Goal: Task Accomplishment & Management: Complete application form

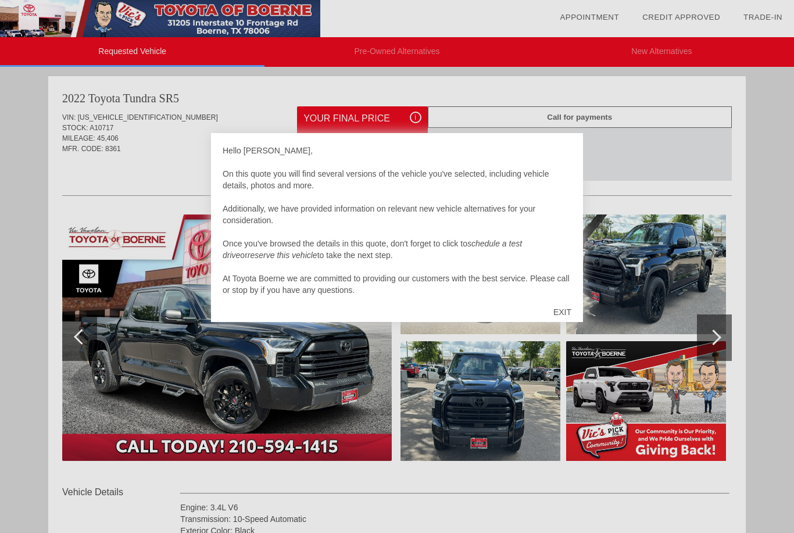
click at [565, 316] on div "EXIT" at bounding box center [562, 312] width 41 height 35
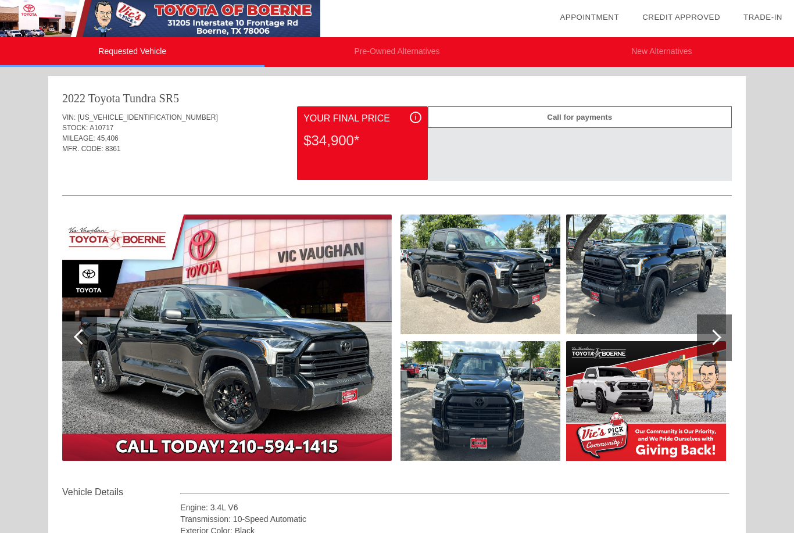
click at [317, 326] on img at bounding box center [227, 338] width 330 height 247
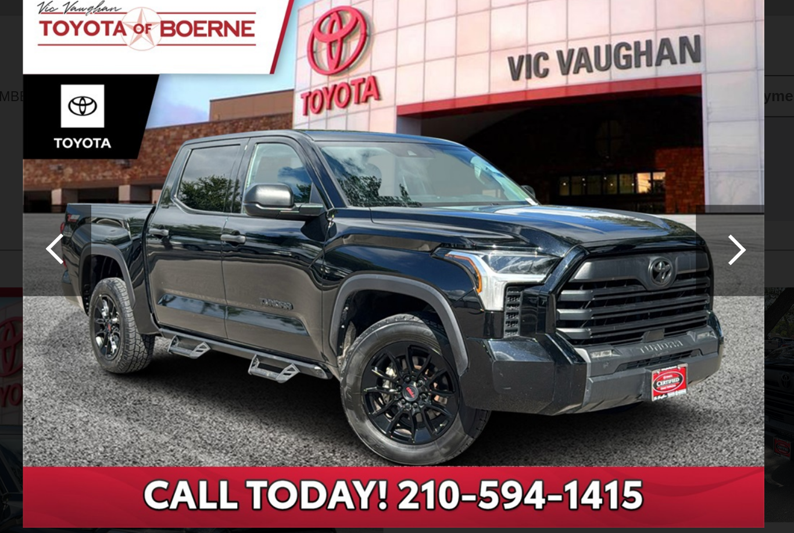
click at [561, 187] on div at bounding box center [569, 195] width 16 height 16
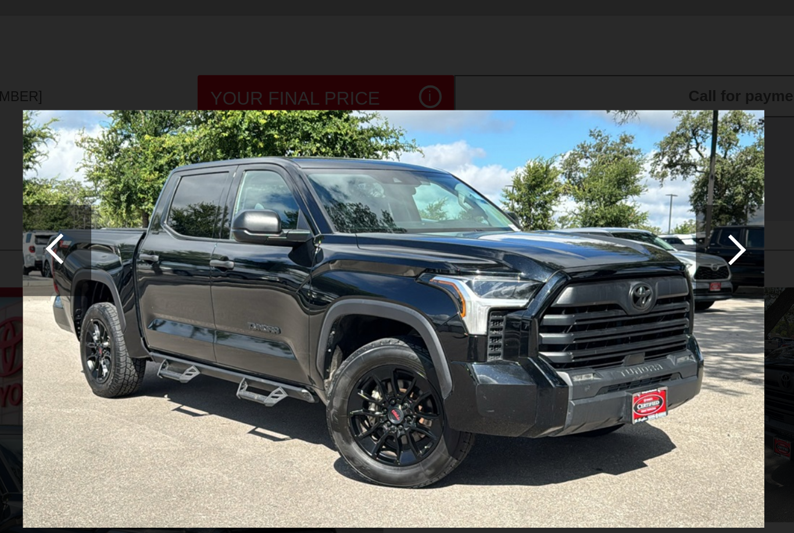
click at [561, 187] on div at bounding box center [569, 195] width 16 height 16
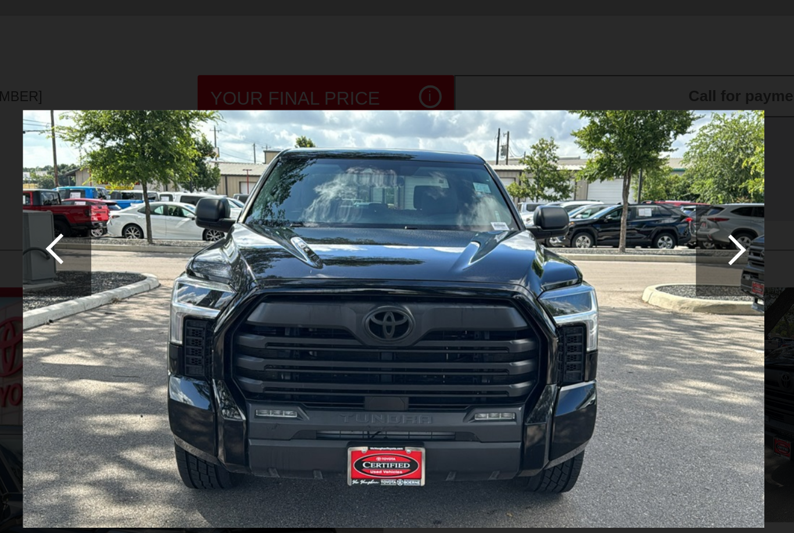
click at [551, 172] on div at bounding box center [568, 195] width 35 height 47
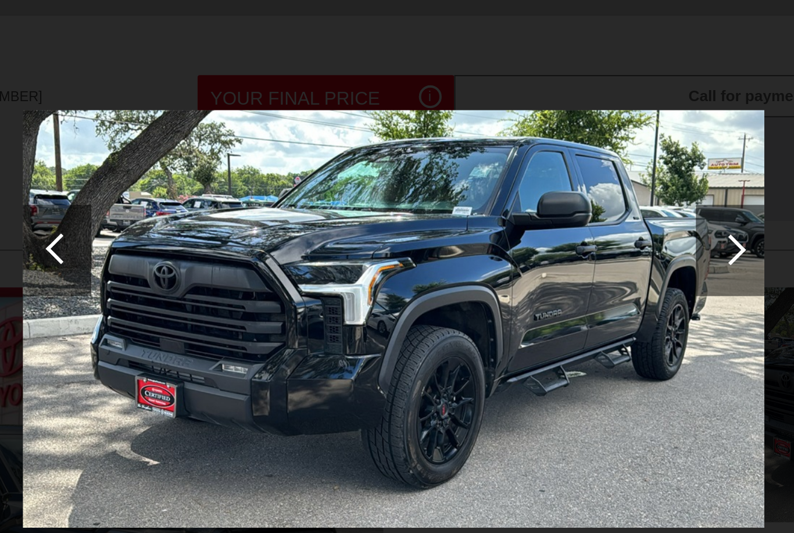
click at [561, 187] on div at bounding box center [569, 195] width 16 height 16
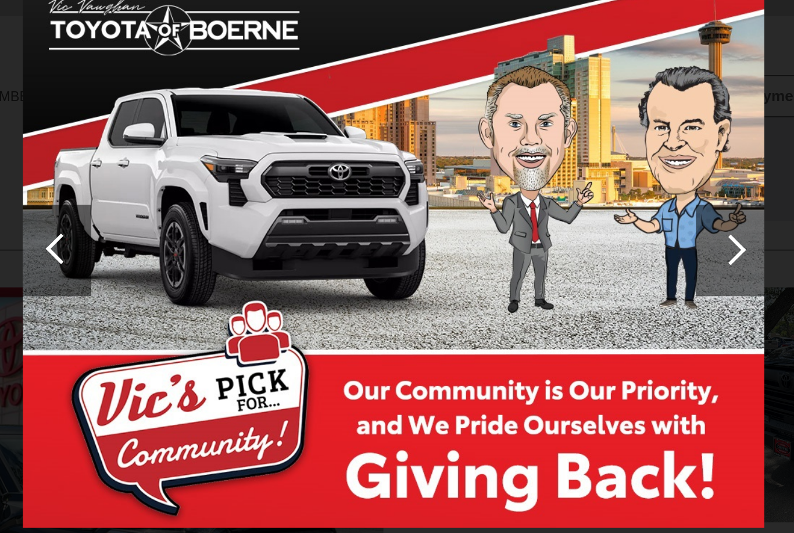
click at [561, 187] on div at bounding box center [569, 195] width 16 height 16
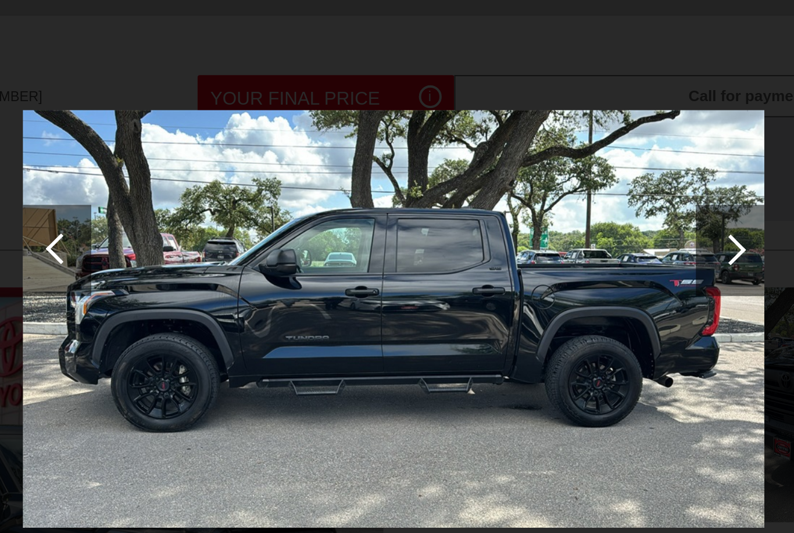
click at [561, 187] on div at bounding box center [569, 195] width 16 height 16
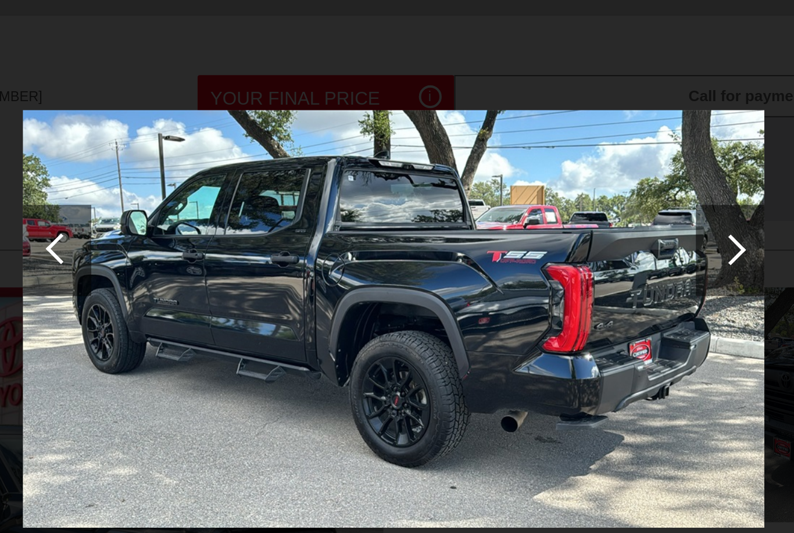
click at [551, 172] on div at bounding box center [568, 195] width 35 height 47
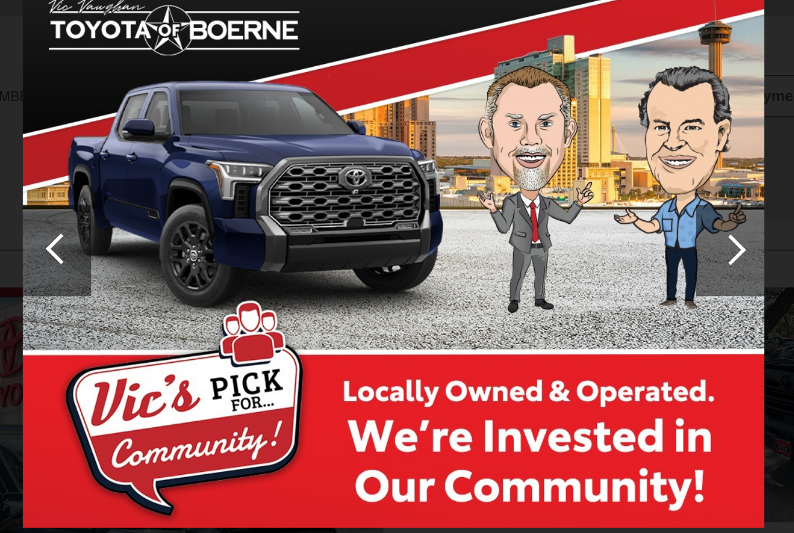
click at [561, 187] on div at bounding box center [569, 195] width 16 height 16
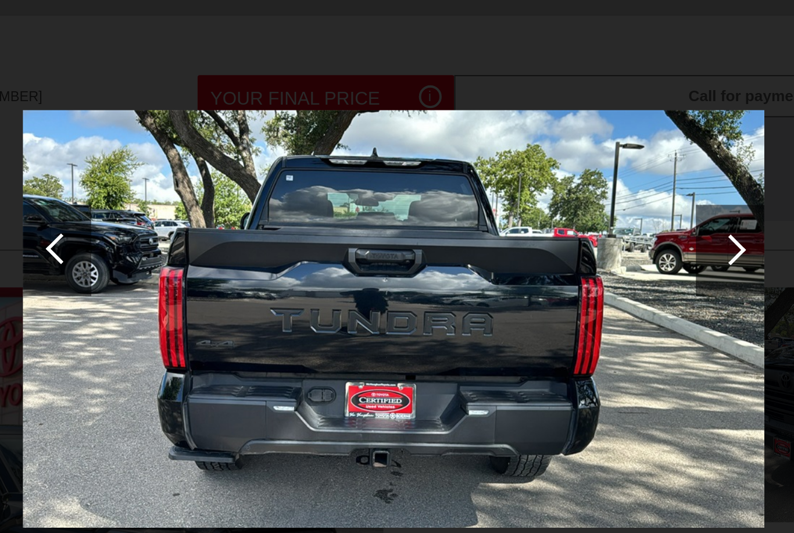
click at [561, 187] on div at bounding box center [569, 195] width 16 height 16
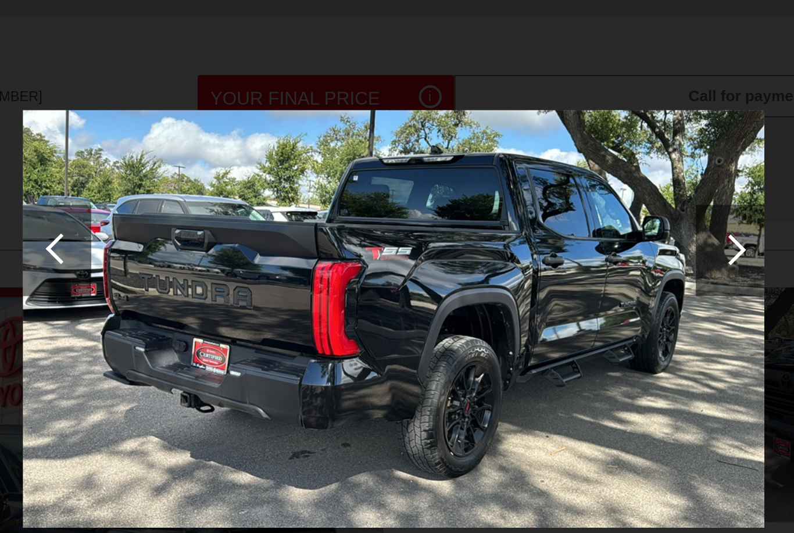
click at [561, 187] on div at bounding box center [569, 195] width 16 height 16
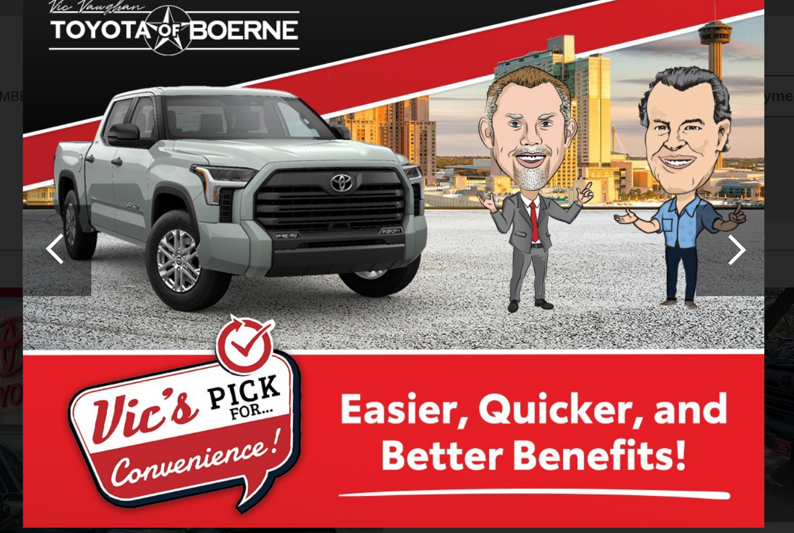
click at [561, 187] on div at bounding box center [569, 195] width 16 height 16
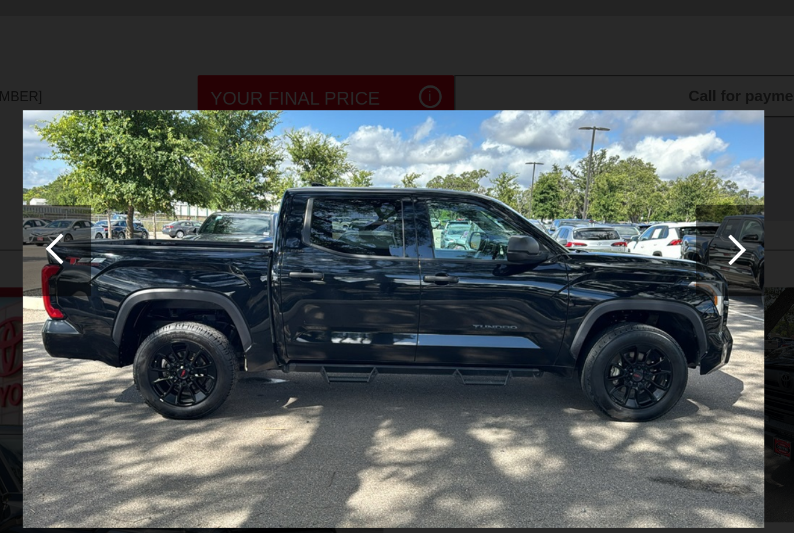
click at [561, 187] on div at bounding box center [569, 195] width 16 height 16
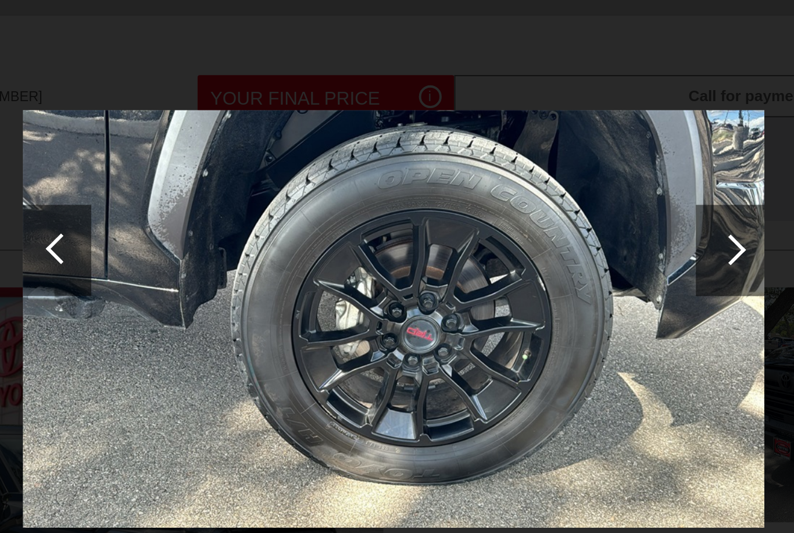
click at [561, 187] on div at bounding box center [569, 195] width 16 height 16
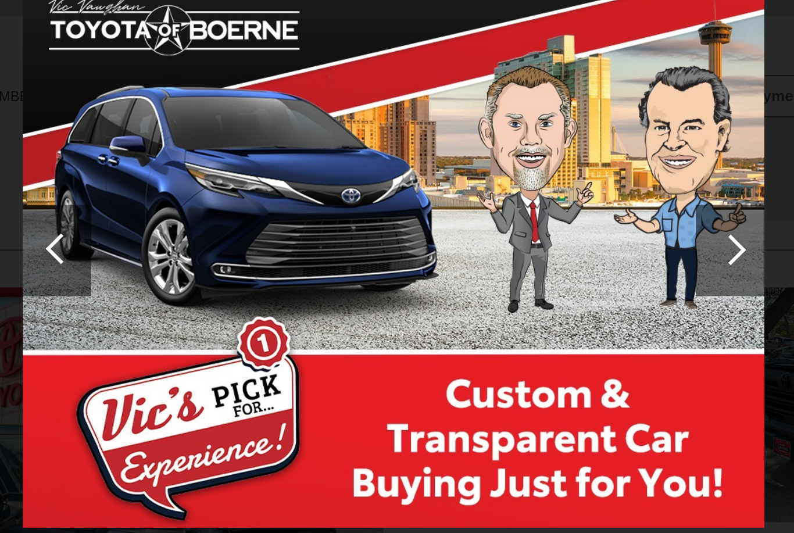
click at [561, 187] on div at bounding box center [569, 195] width 16 height 16
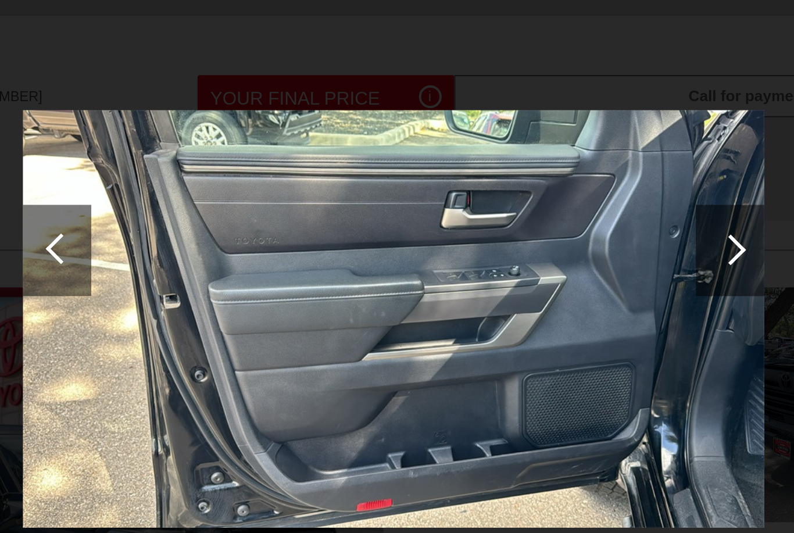
click at [551, 172] on div at bounding box center [568, 195] width 35 height 47
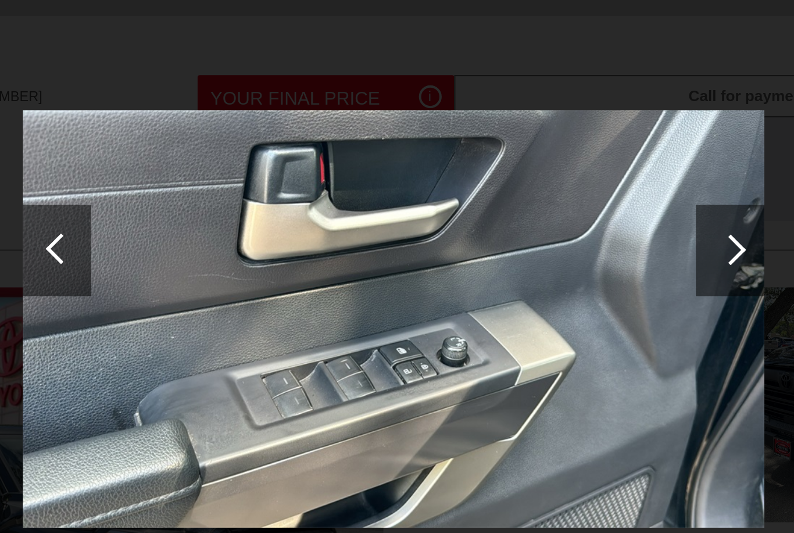
click at [551, 172] on div at bounding box center [568, 195] width 35 height 47
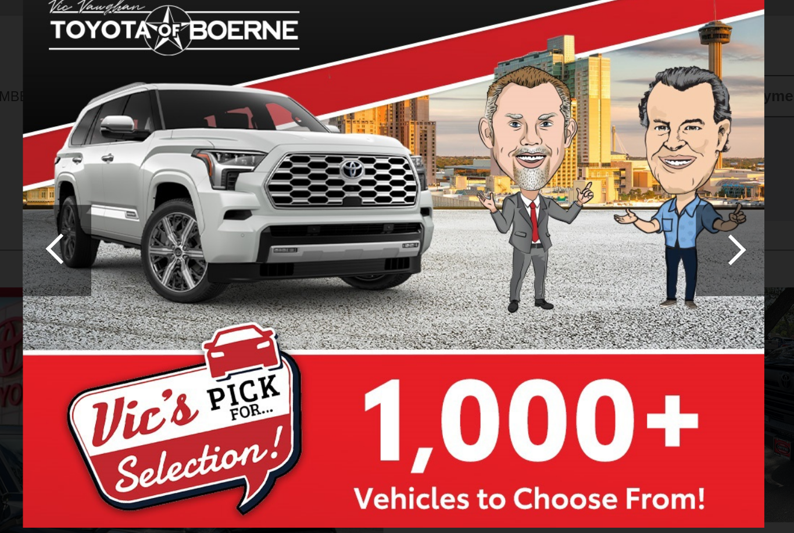
click at [561, 187] on div at bounding box center [569, 195] width 16 height 16
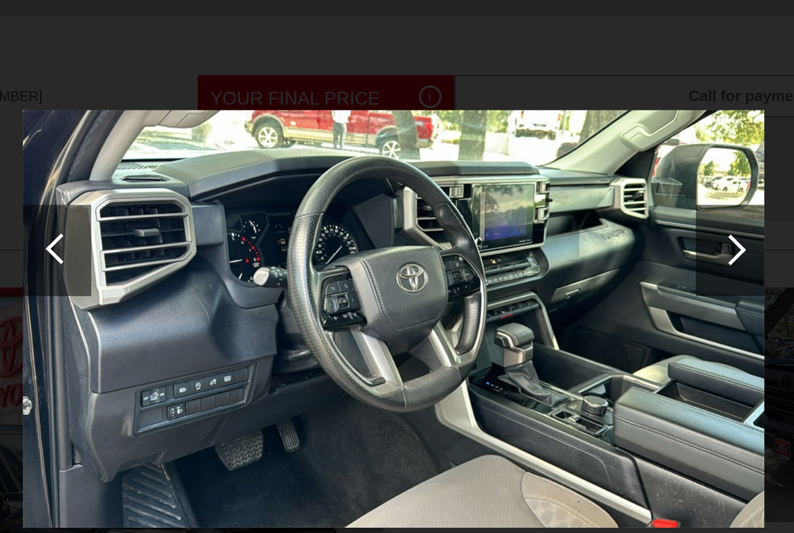
click at [561, 187] on div at bounding box center [569, 195] width 16 height 16
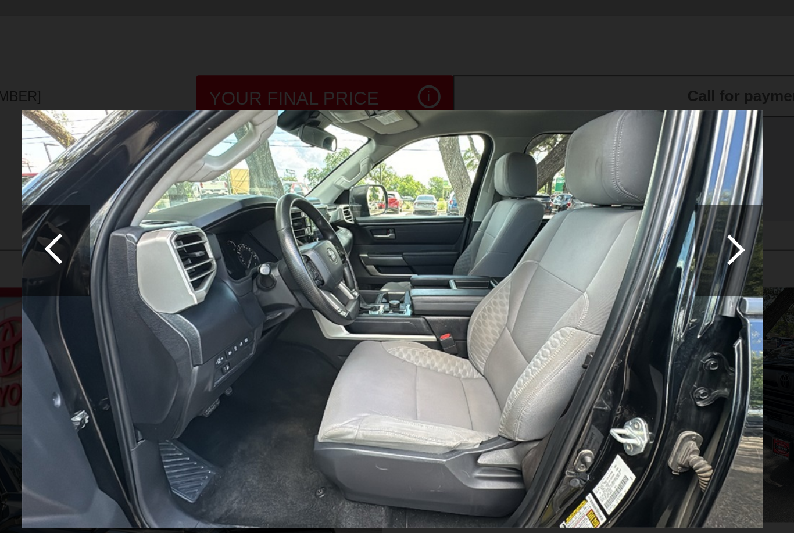
click at [561, 187] on div at bounding box center [569, 195] width 16 height 16
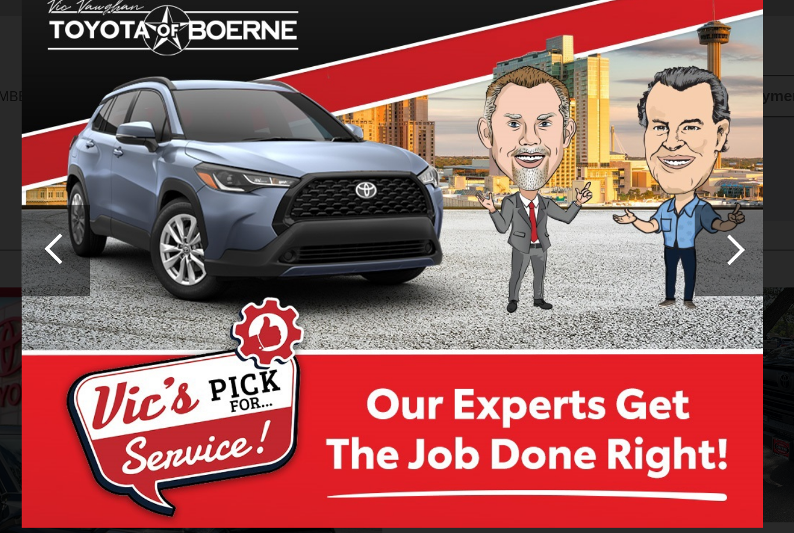
click at [561, 187] on div at bounding box center [569, 195] width 16 height 16
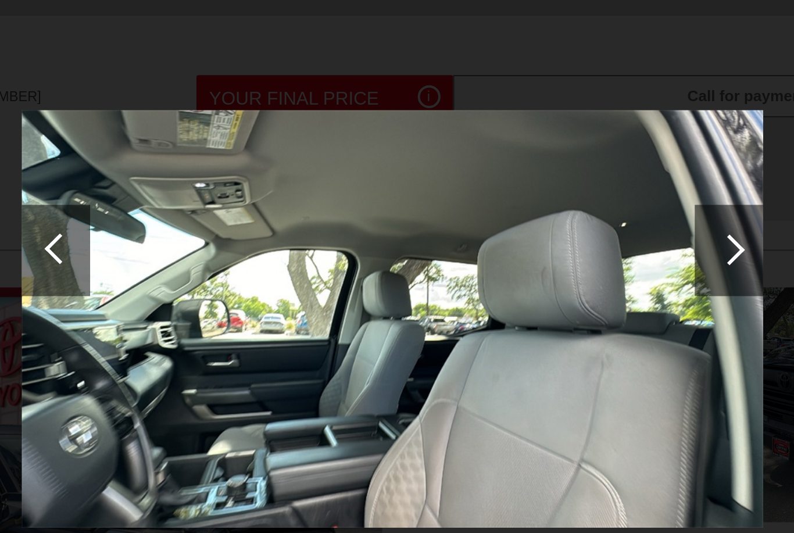
click at [561, 187] on div at bounding box center [569, 195] width 16 height 16
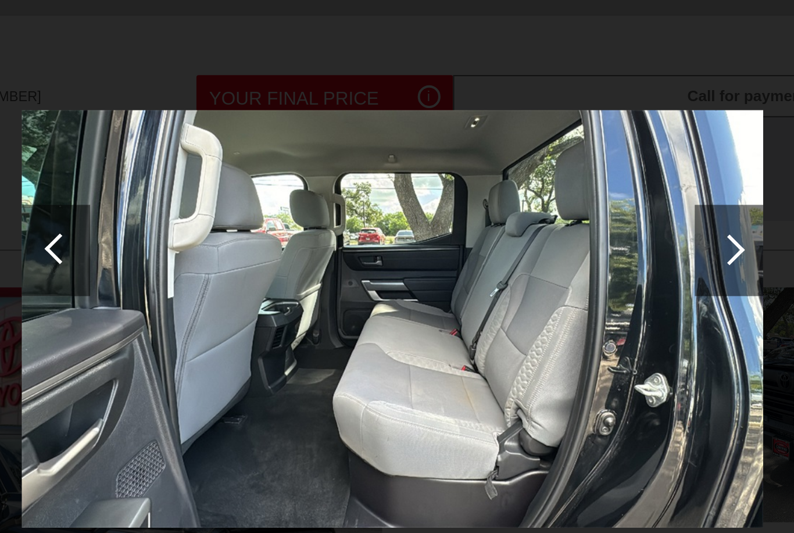
click at [551, 172] on div at bounding box center [568, 195] width 35 height 47
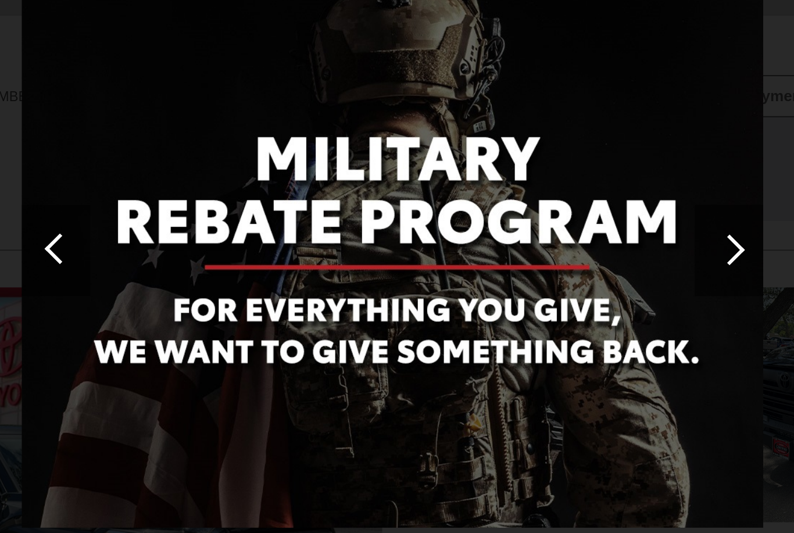
click at [561, 187] on div at bounding box center [569, 195] width 16 height 16
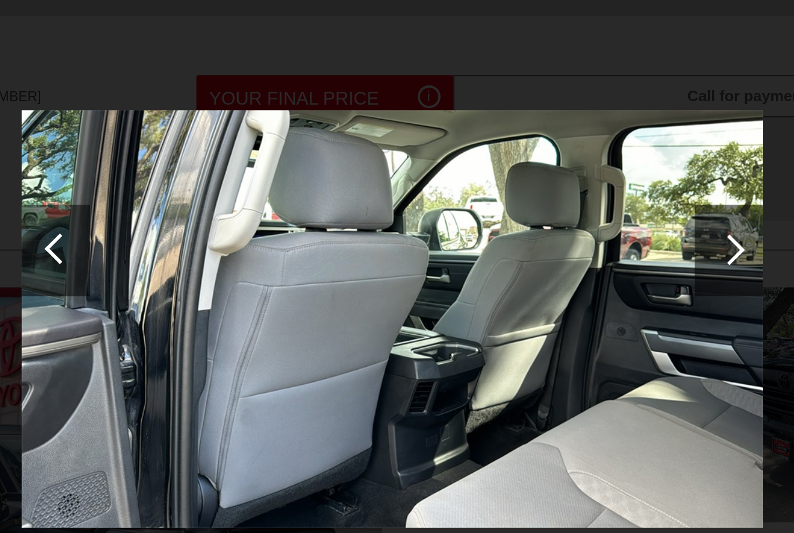
click at [561, 187] on div at bounding box center [569, 195] width 16 height 16
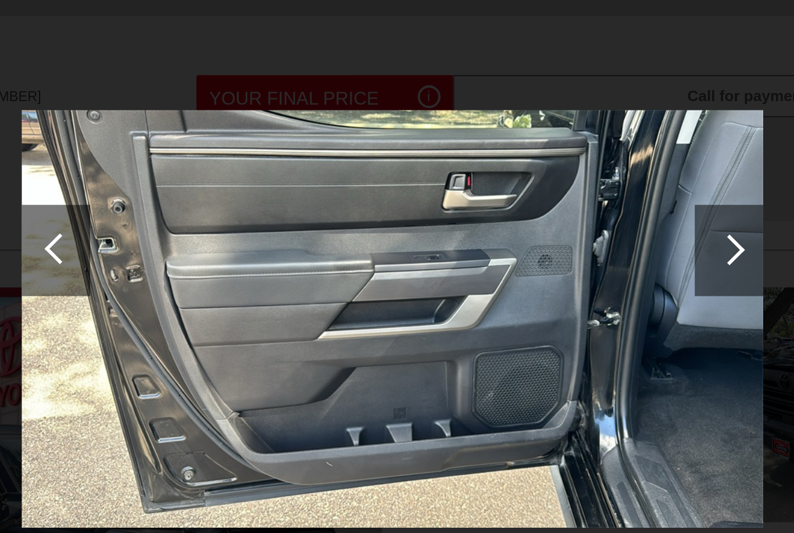
click at [561, 187] on div at bounding box center [569, 195] width 16 height 16
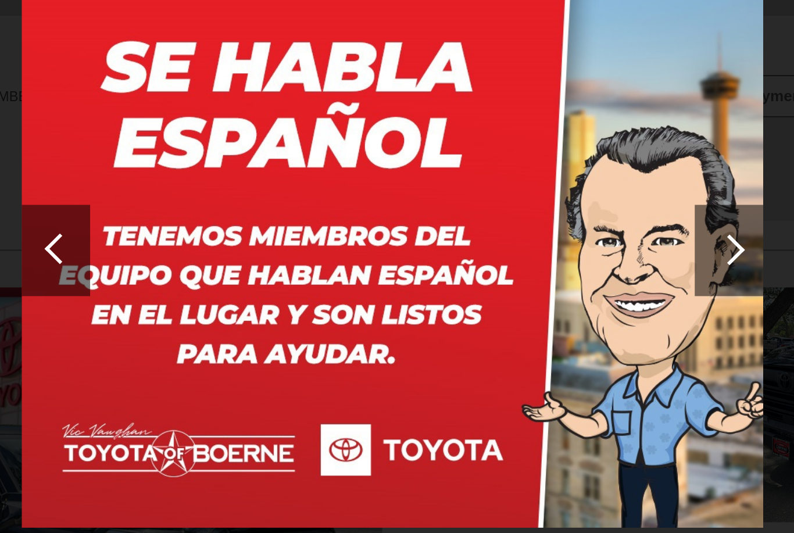
click at [561, 187] on div at bounding box center [569, 195] width 16 height 16
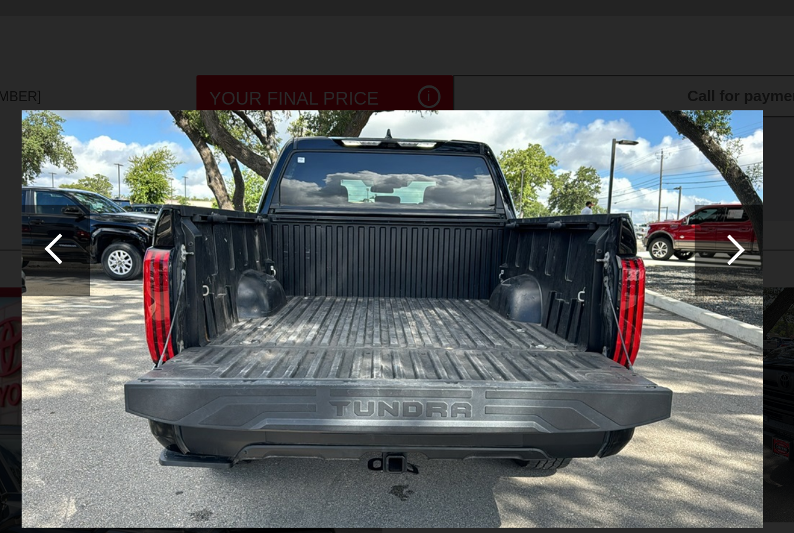
click at [561, 187] on div at bounding box center [569, 195] width 16 height 16
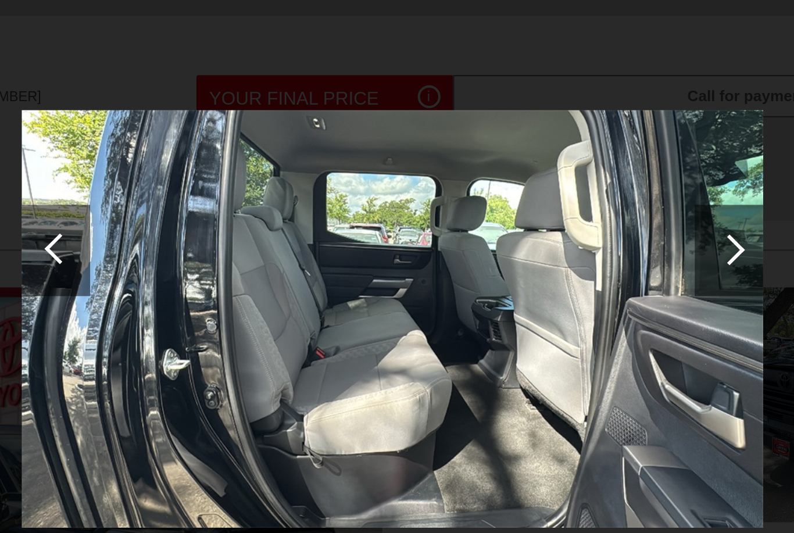
click at [561, 187] on div at bounding box center [569, 195] width 16 height 16
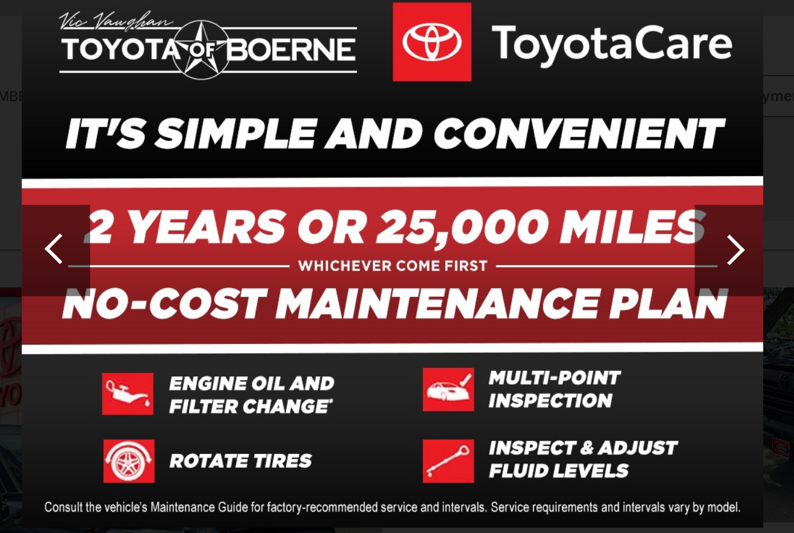
click at [561, 187] on div at bounding box center [569, 195] width 16 height 16
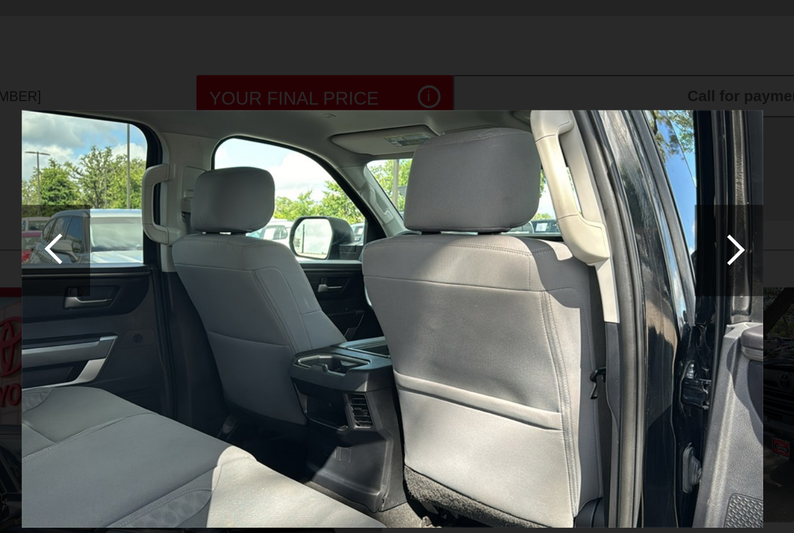
click at [561, 187] on div at bounding box center [569, 195] width 16 height 16
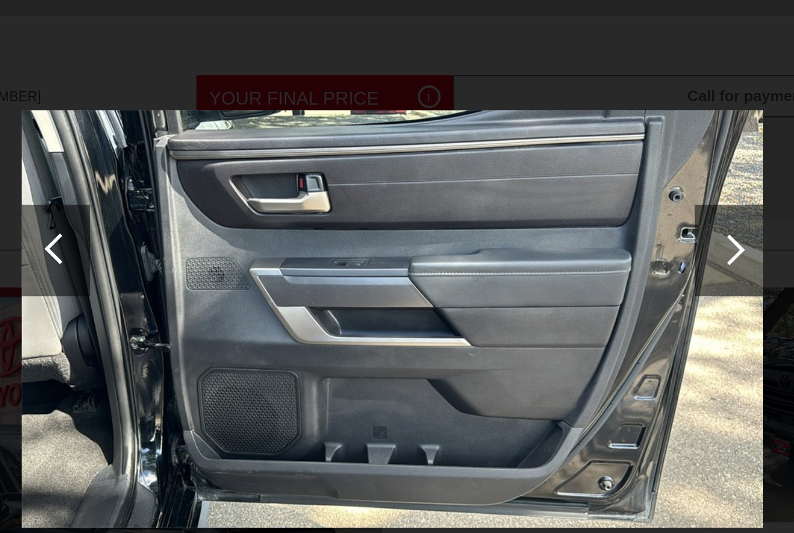
click at [561, 187] on div at bounding box center [569, 195] width 16 height 16
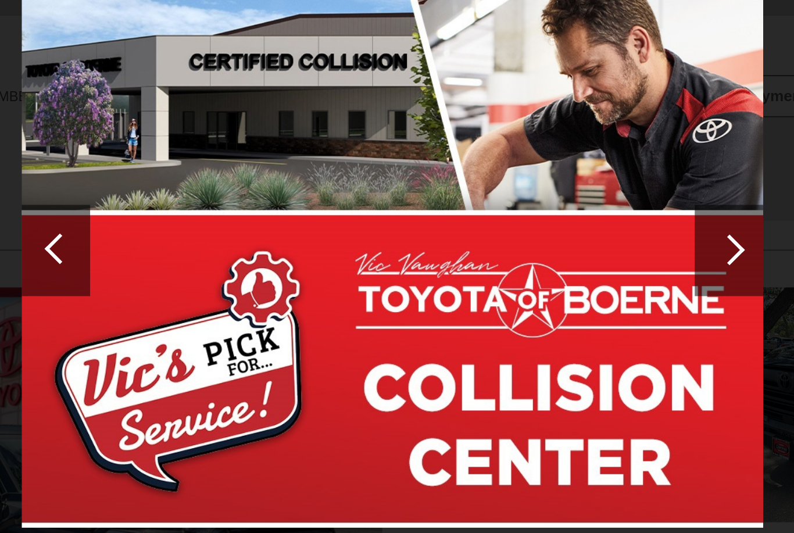
click at [561, 187] on div at bounding box center [569, 195] width 16 height 16
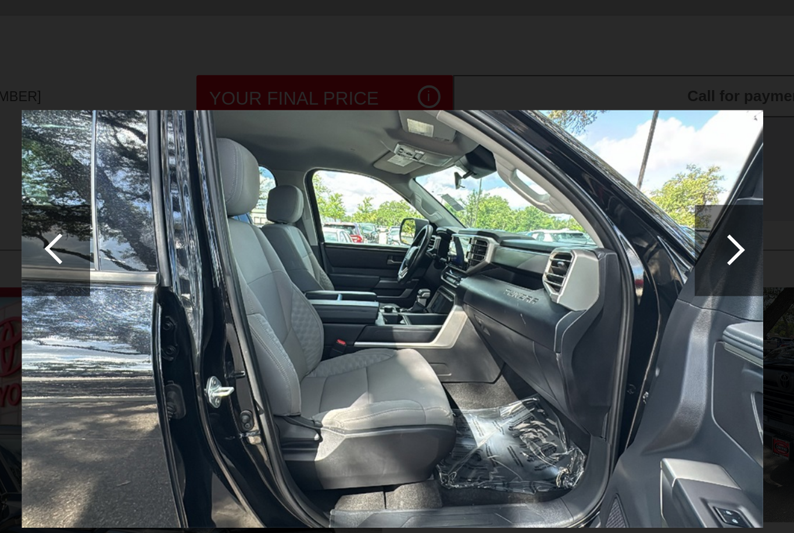
click at [561, 187] on div at bounding box center [569, 195] width 16 height 16
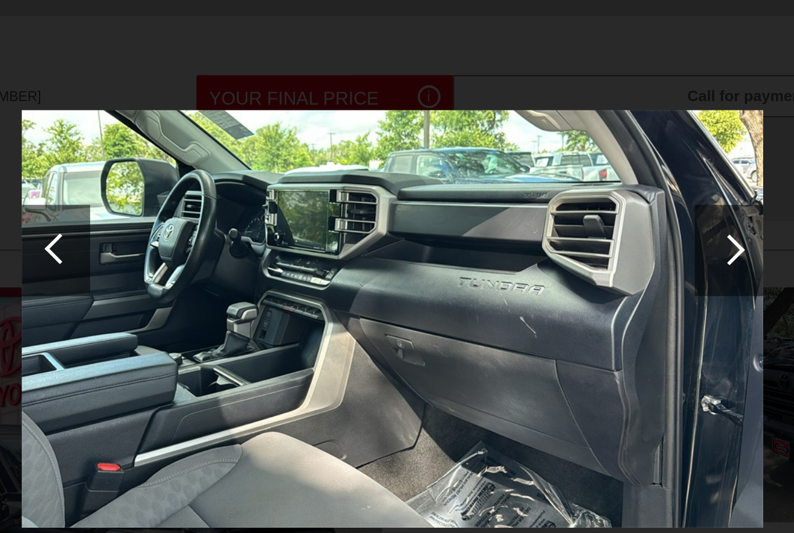
click at [561, 187] on div at bounding box center [569, 195] width 16 height 16
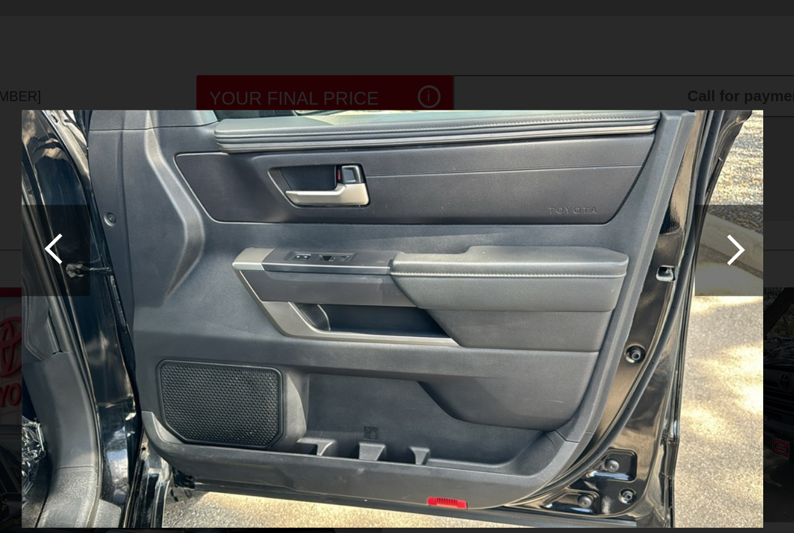
click at [561, 187] on div at bounding box center [569, 195] width 16 height 16
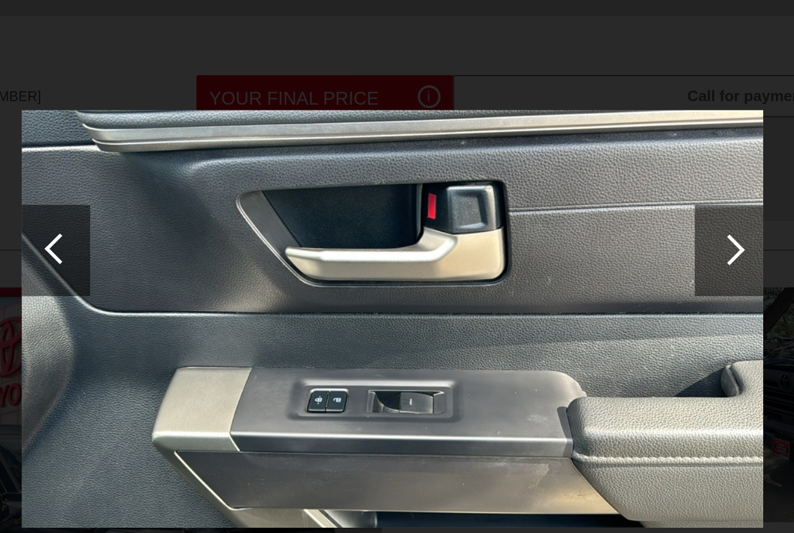
click at [561, 187] on div at bounding box center [569, 195] width 16 height 16
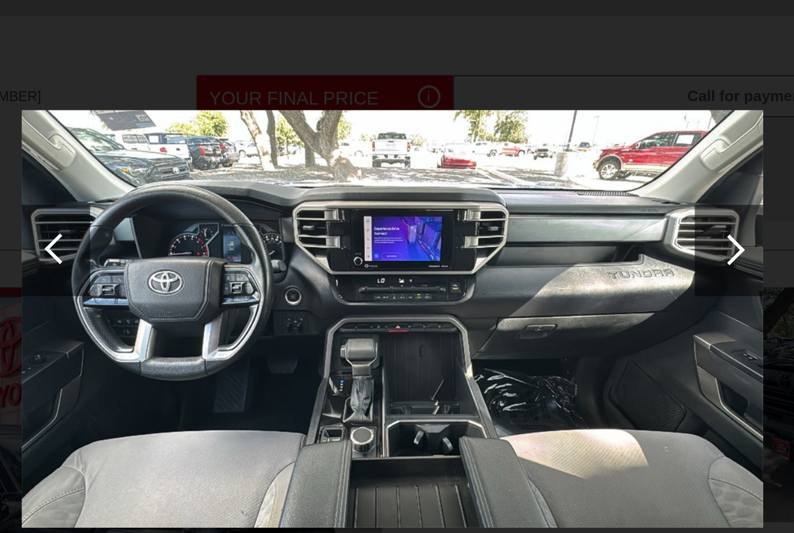
click at [561, 187] on div at bounding box center [569, 195] width 16 height 16
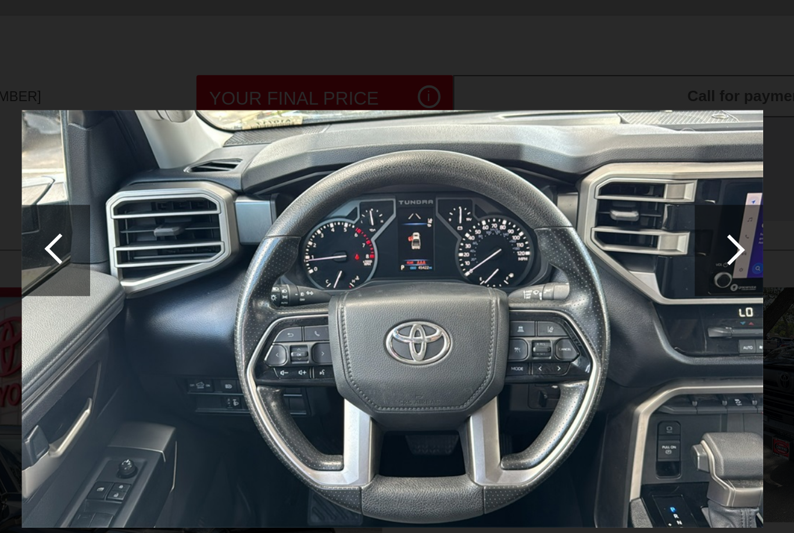
click at [561, 187] on div at bounding box center [569, 195] width 16 height 16
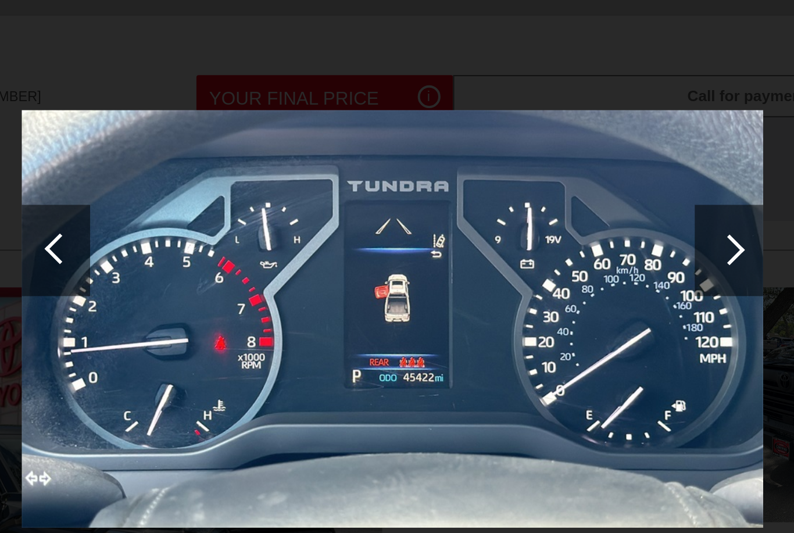
click at [561, 187] on div at bounding box center [569, 195] width 16 height 16
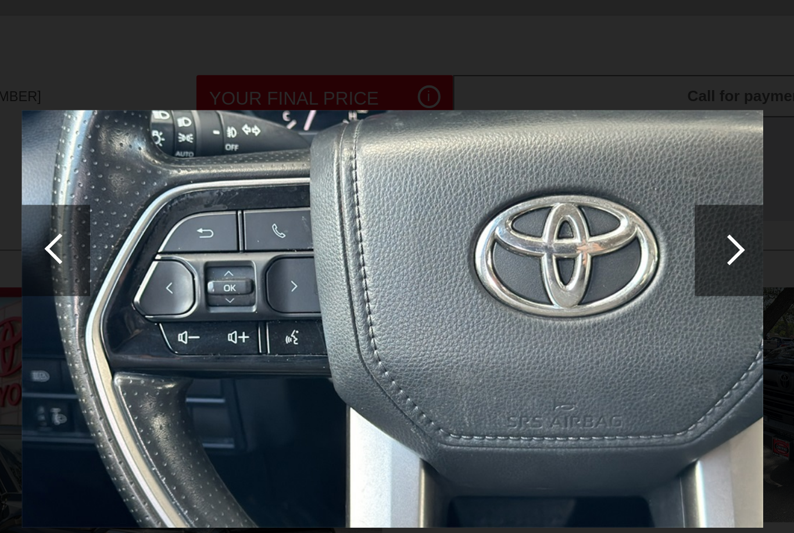
click at [551, 172] on div at bounding box center [568, 195] width 35 height 47
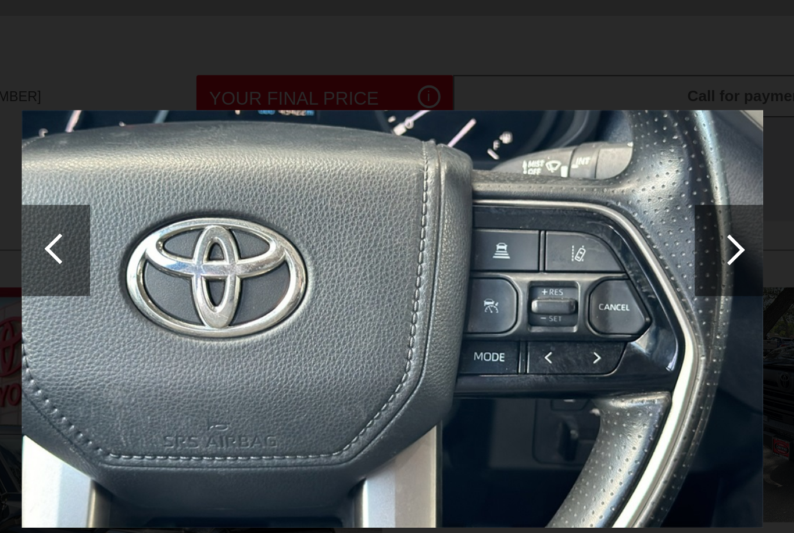
click at [551, 172] on div at bounding box center [568, 195] width 35 height 47
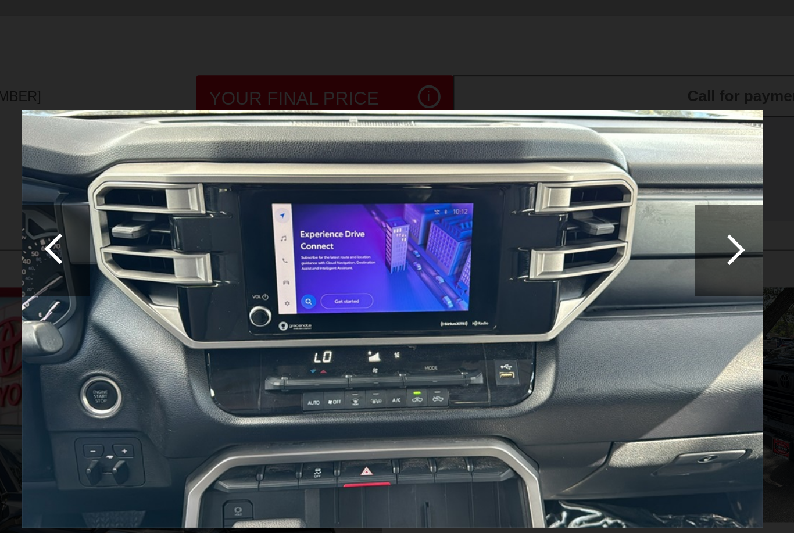
click at [551, 172] on div at bounding box center [568, 195] width 35 height 47
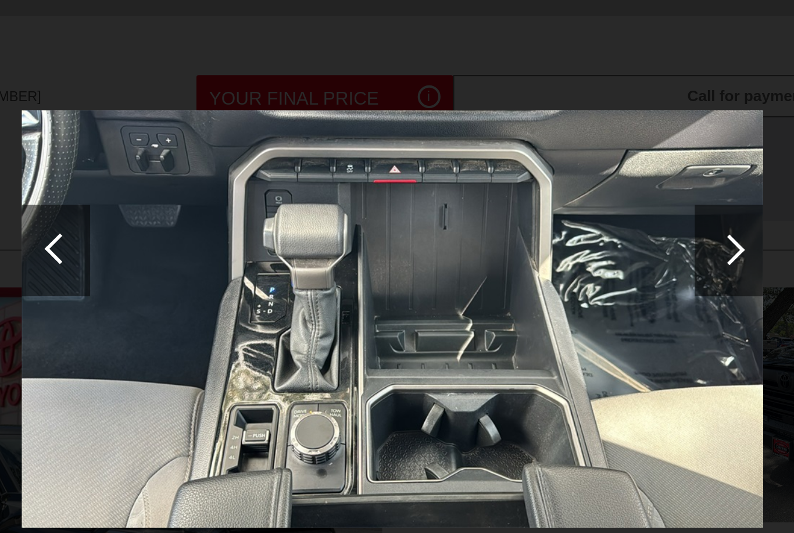
click at [561, 187] on div at bounding box center [569, 195] width 16 height 16
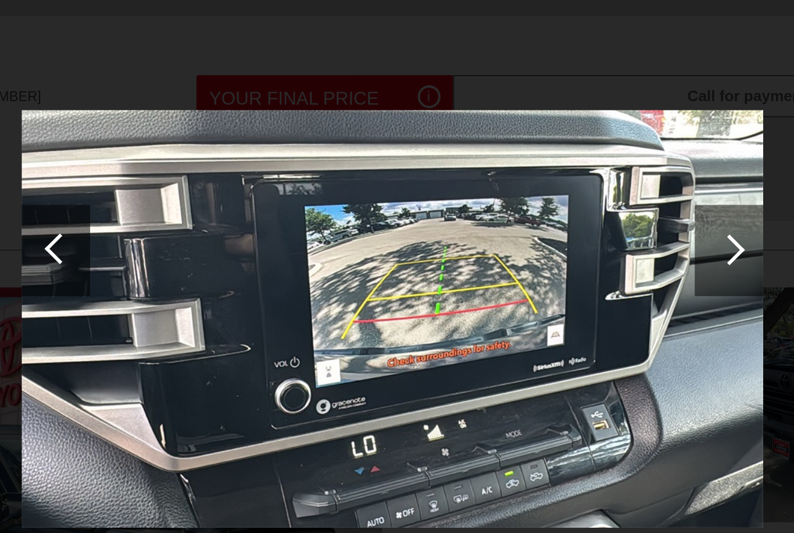
click at [551, 172] on div at bounding box center [568, 195] width 35 height 47
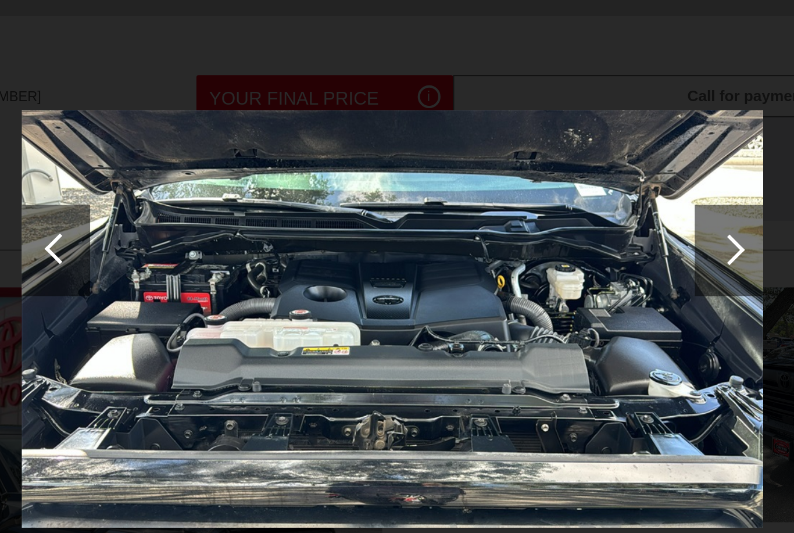
click at [551, 172] on div at bounding box center [568, 195] width 35 height 47
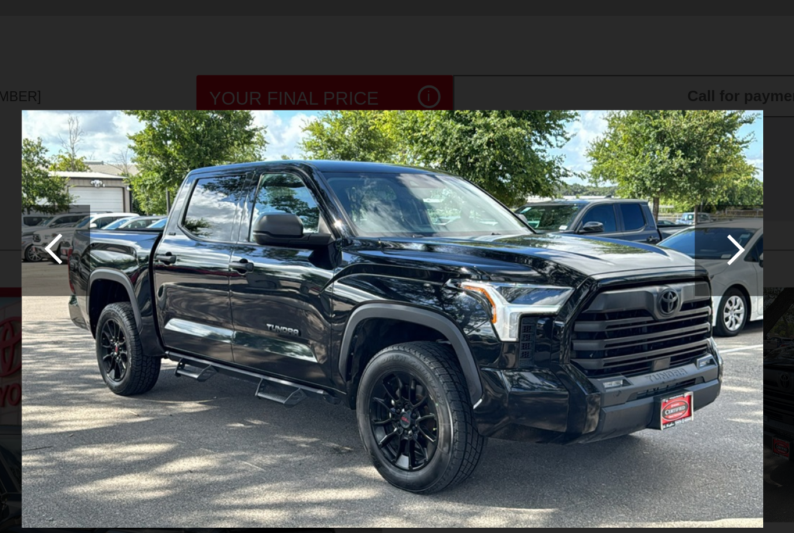
click at [551, 172] on div at bounding box center [568, 195] width 35 height 47
click at [561, 187] on div at bounding box center [569, 195] width 16 height 16
click at [551, 172] on div at bounding box center [568, 195] width 35 height 47
click at [561, 187] on div at bounding box center [569, 195] width 16 height 16
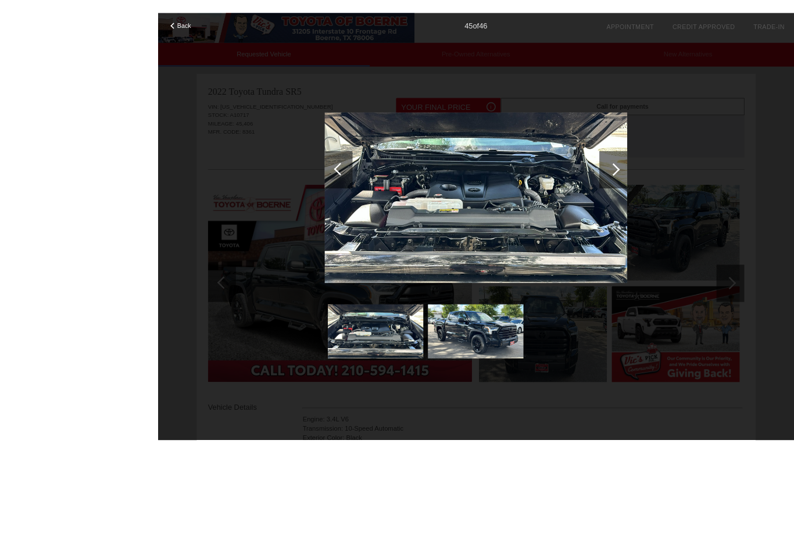
scroll to position [83, 0]
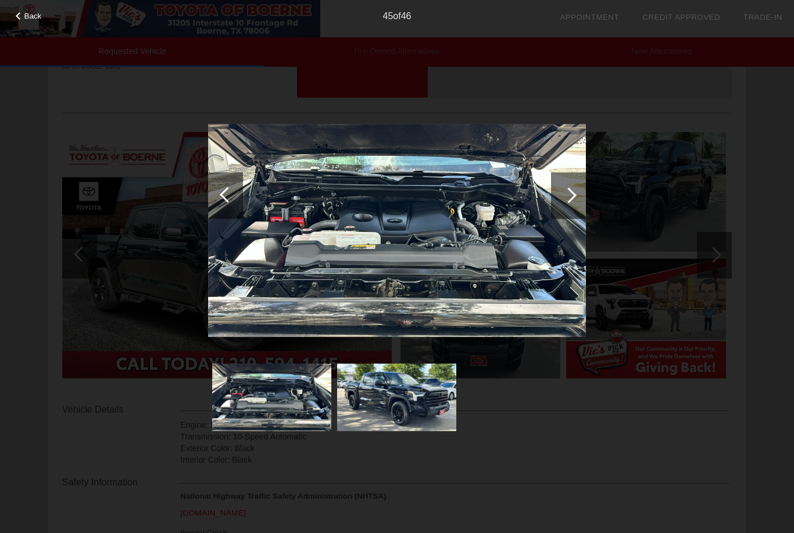
click at [41, 13] on span "Back" at bounding box center [32, 16] width 17 height 9
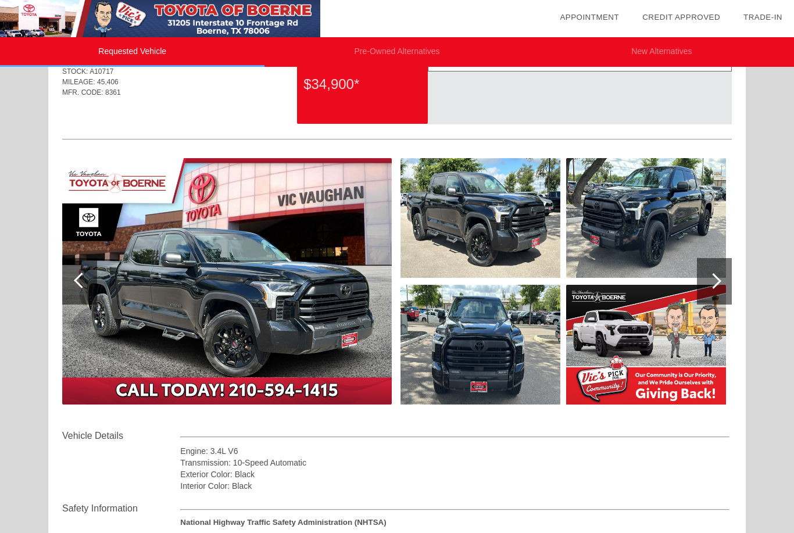
scroll to position [0, 0]
